Goal: Information Seeking & Learning: Learn about a topic

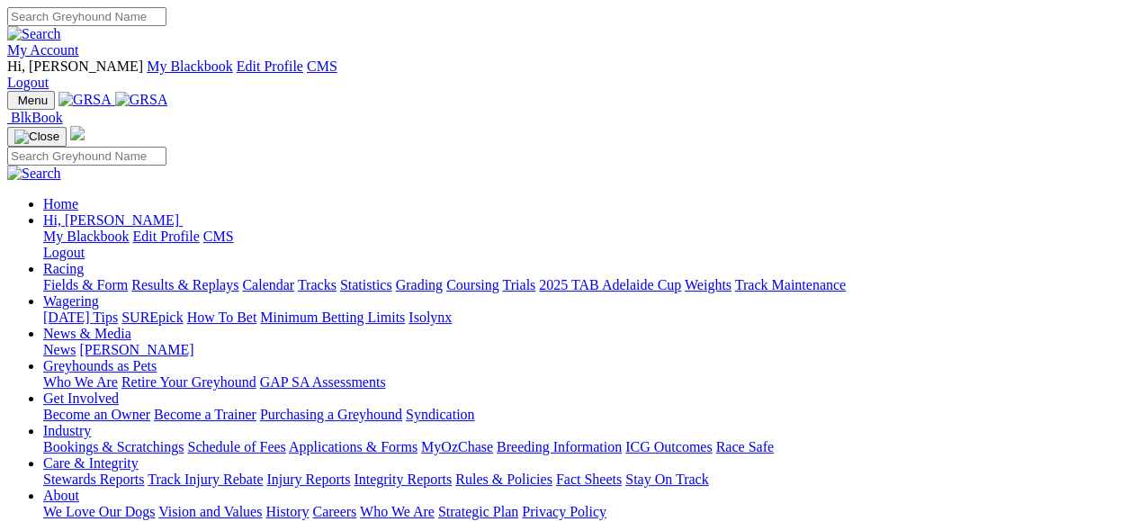
click at [83, 277] on link "Fields & Form" at bounding box center [85, 284] width 85 height 15
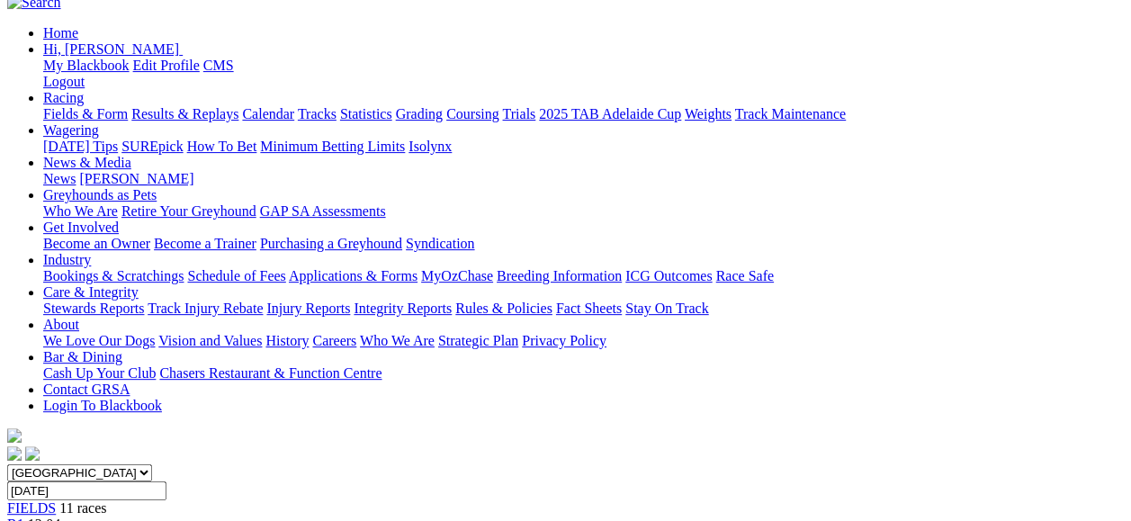
scroll to position [167, 0]
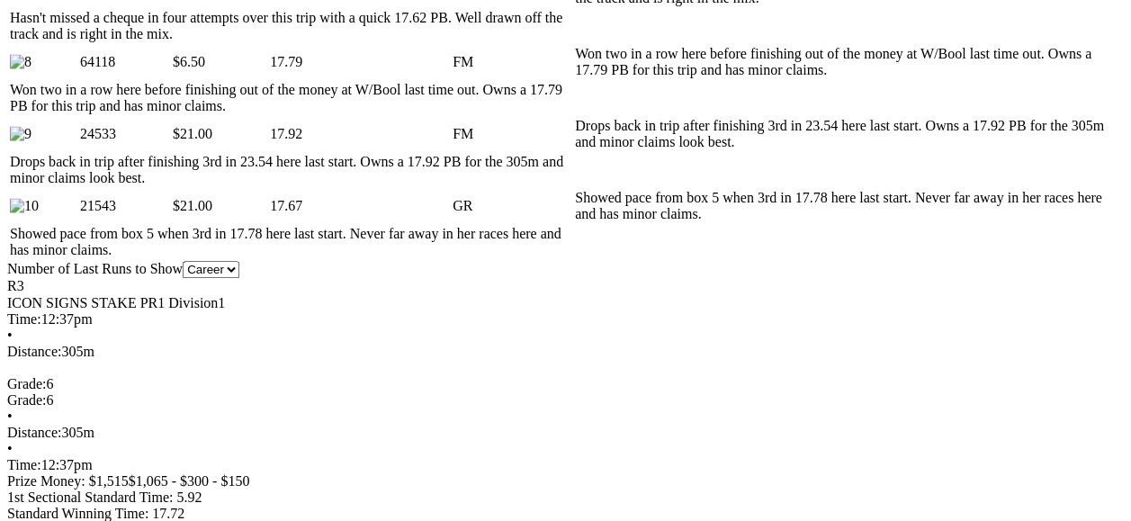
scroll to position [1476, 0]
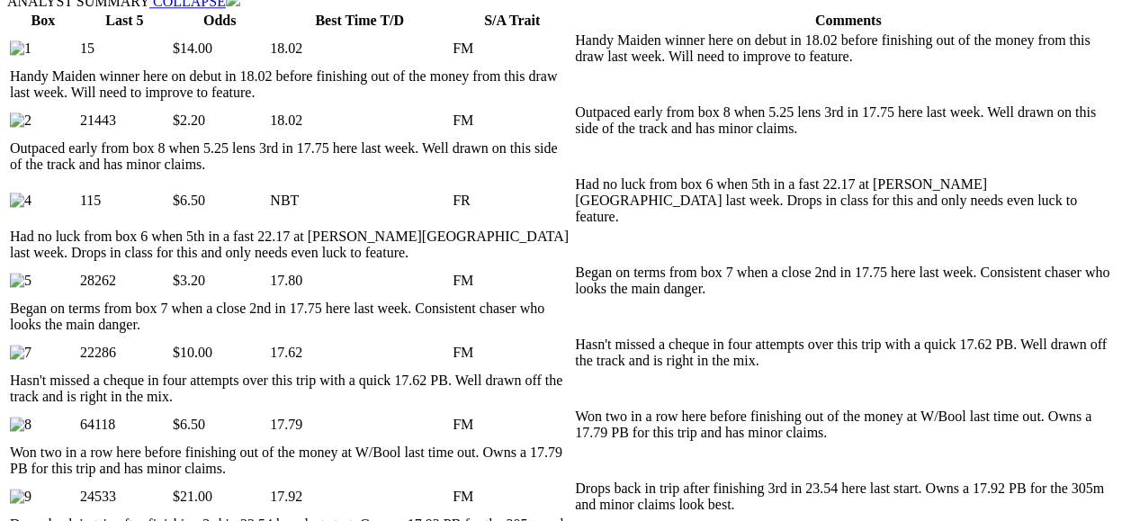
scroll to position [112, 0]
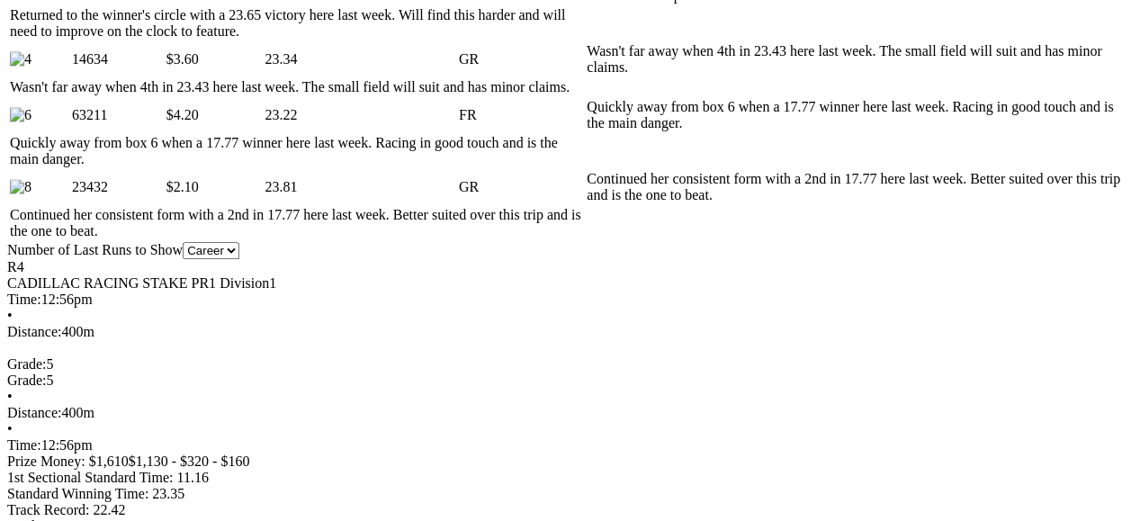
scroll to position [99, 0]
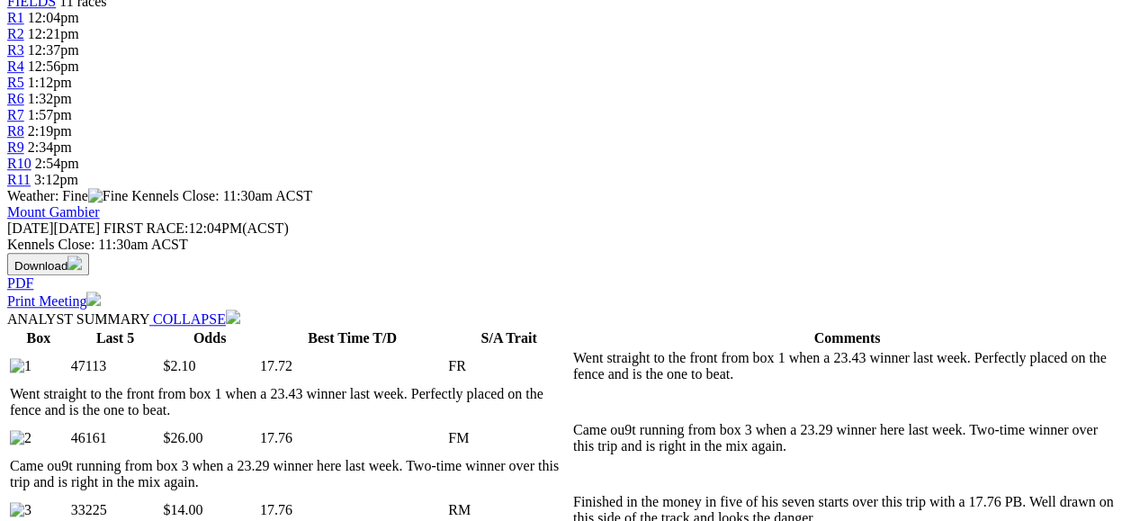
scroll to position [256, 0]
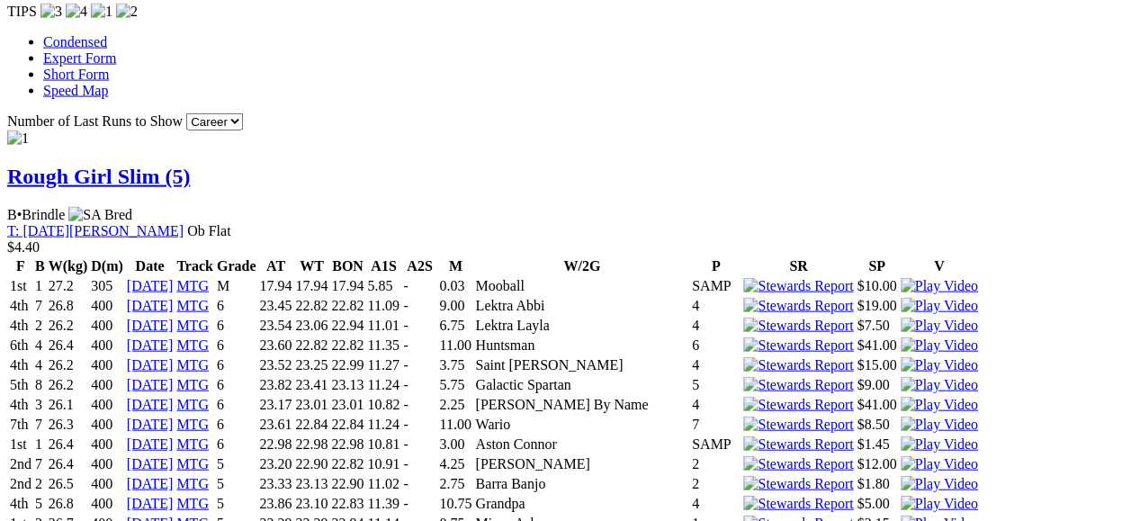
scroll to position [61, 0]
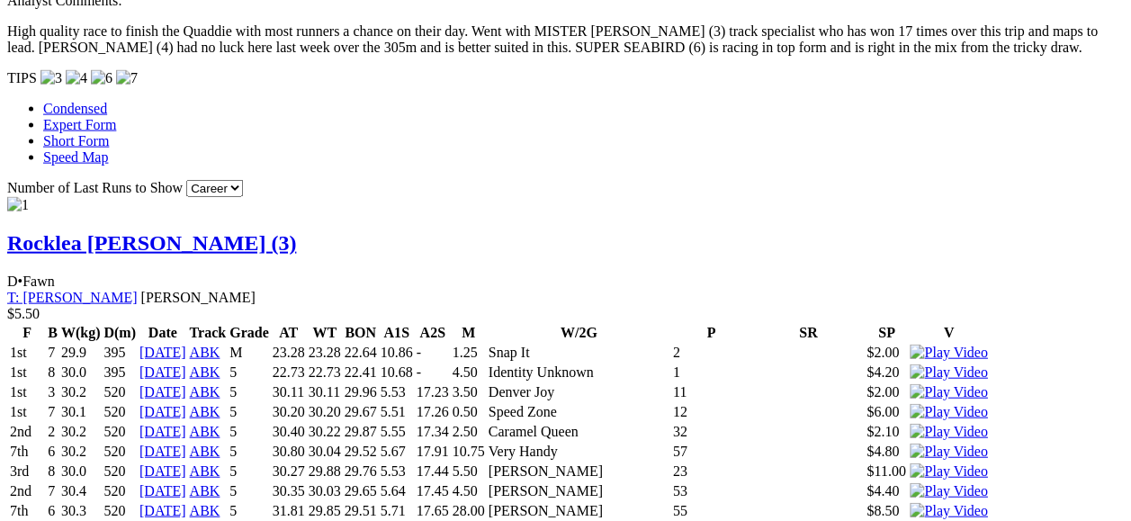
scroll to position [99, 0]
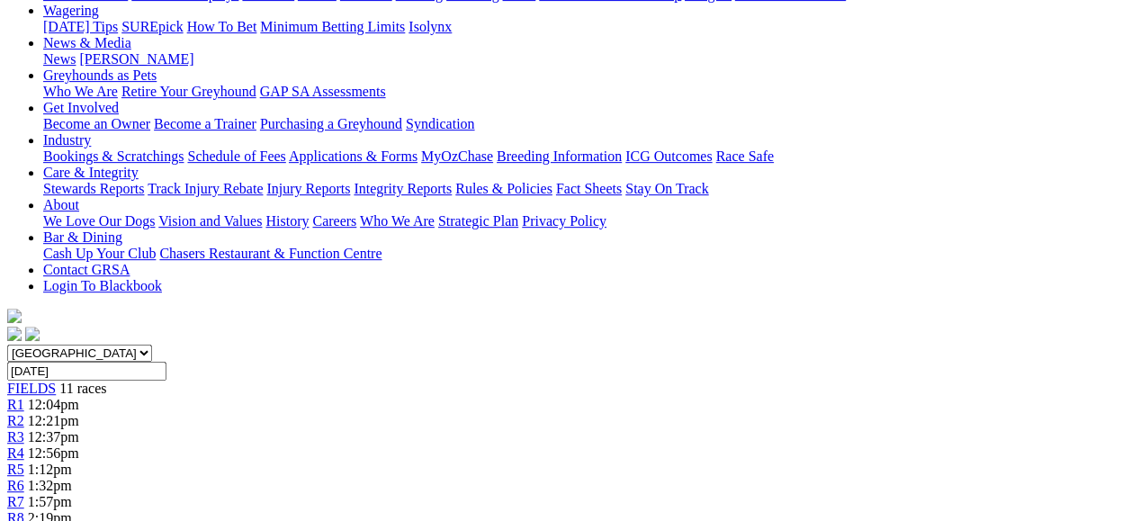
scroll to position [167, 0]
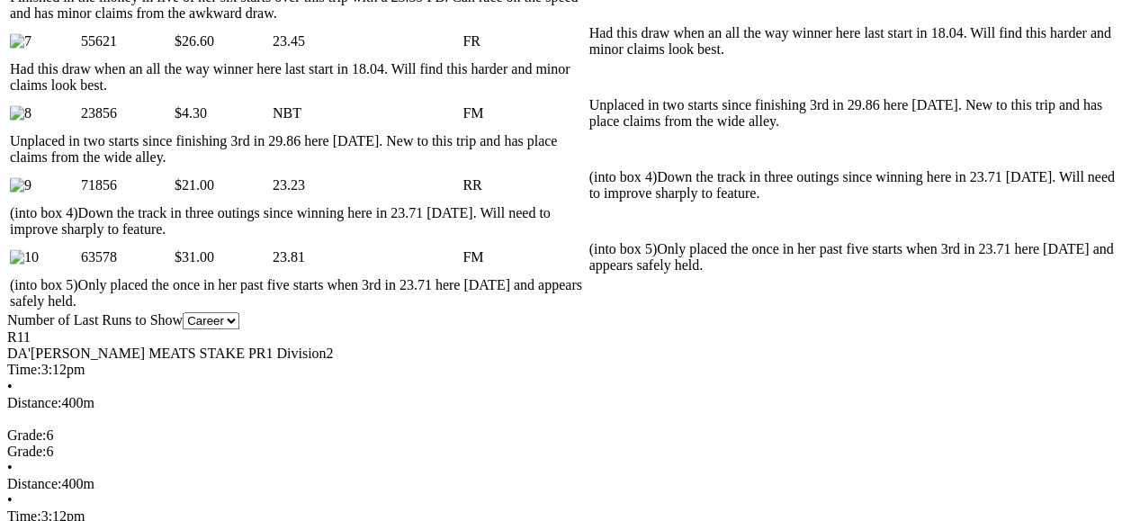
scroll to position [1343, 0]
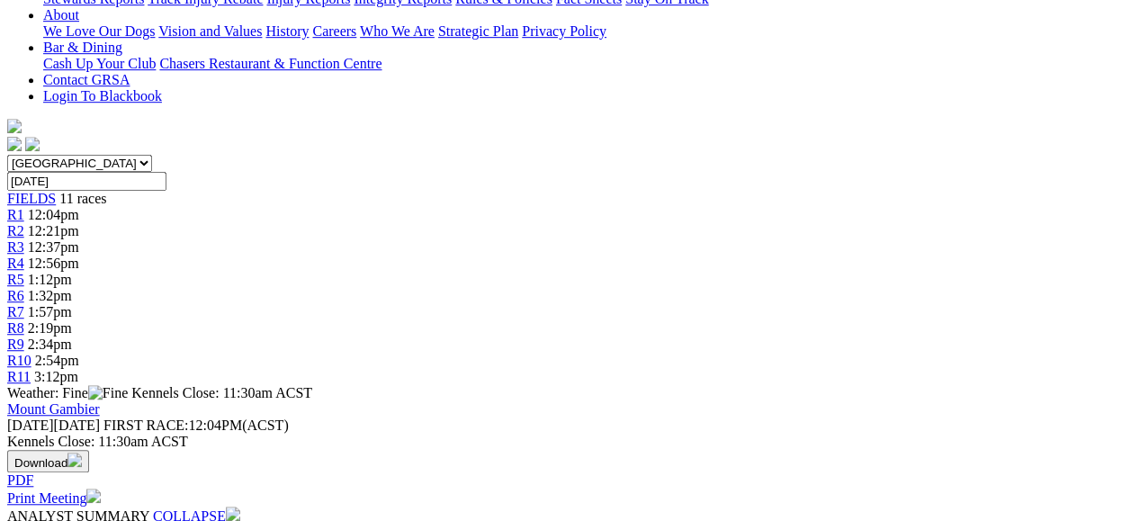
scroll to position [561, 0]
